Goal: Find specific page/section: Find specific page/section

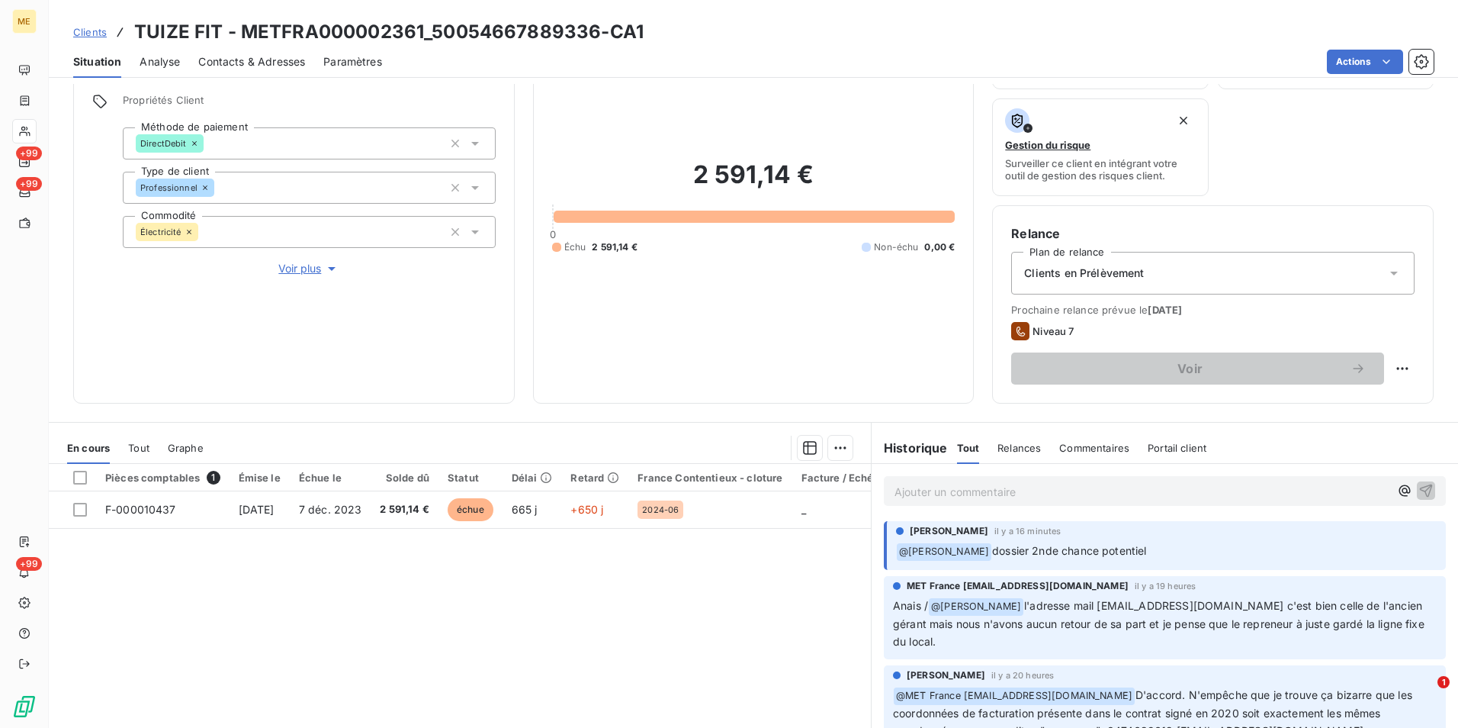
scroll to position [101, 0]
